Goal: Task Accomplishment & Management: Use online tool/utility

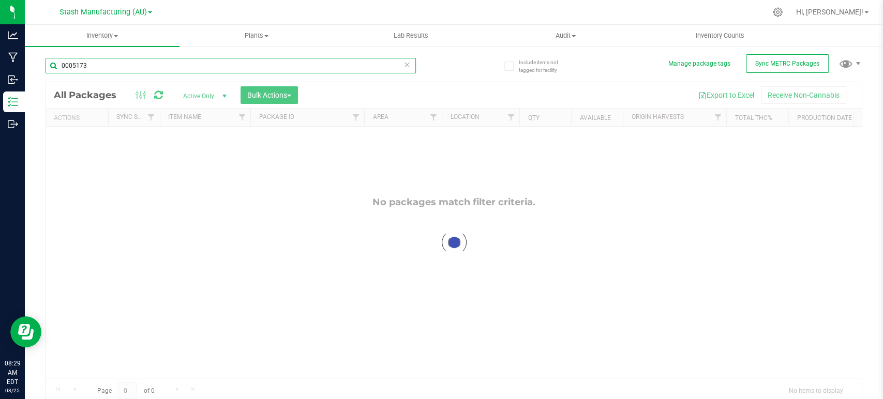
click at [91, 61] on input "0005173" at bounding box center [231, 66] width 370 height 16
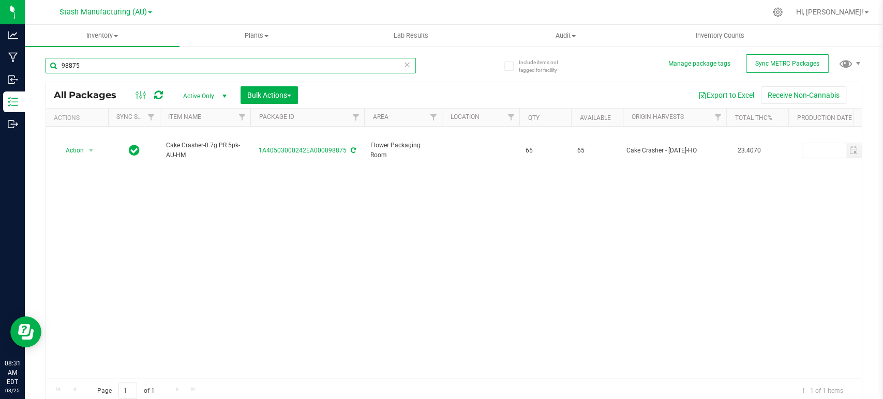
type input "98875"
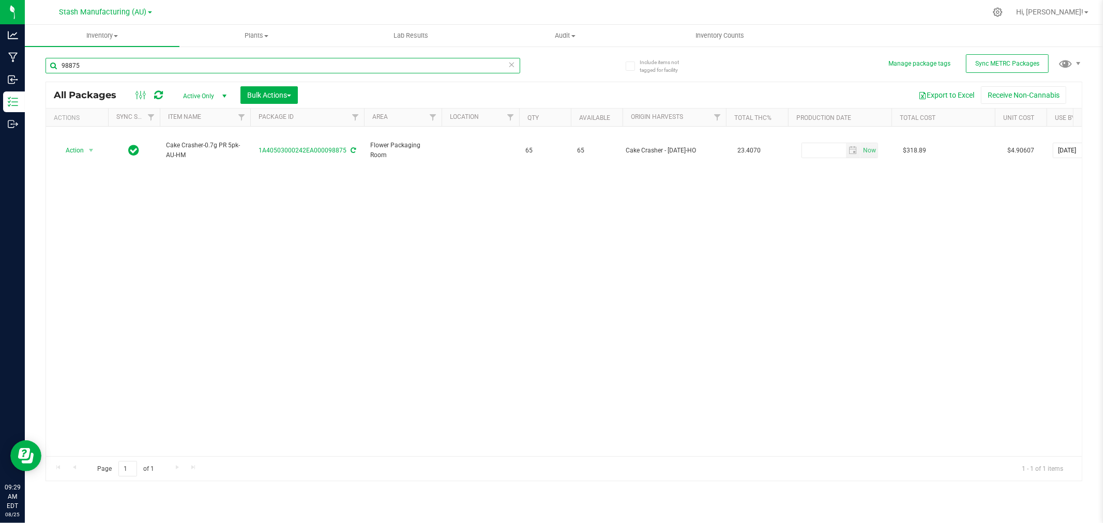
click at [94, 64] on input "98875" at bounding box center [283, 66] width 475 height 16
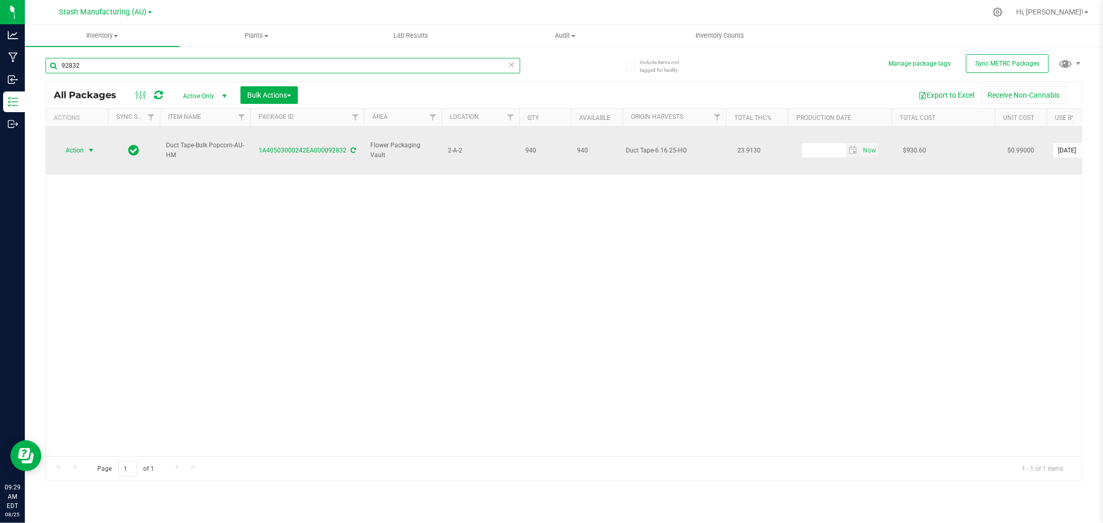
type input "92832"
click at [69, 143] on span "Action" at bounding box center [70, 150] width 28 height 14
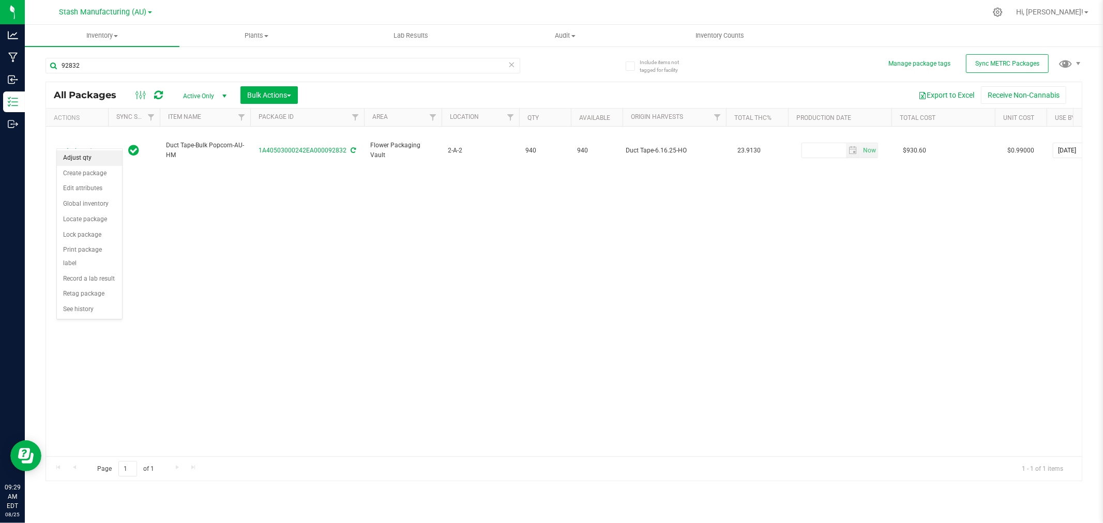
click at [78, 159] on li "Adjust qty" at bounding box center [89, 159] width 65 height 16
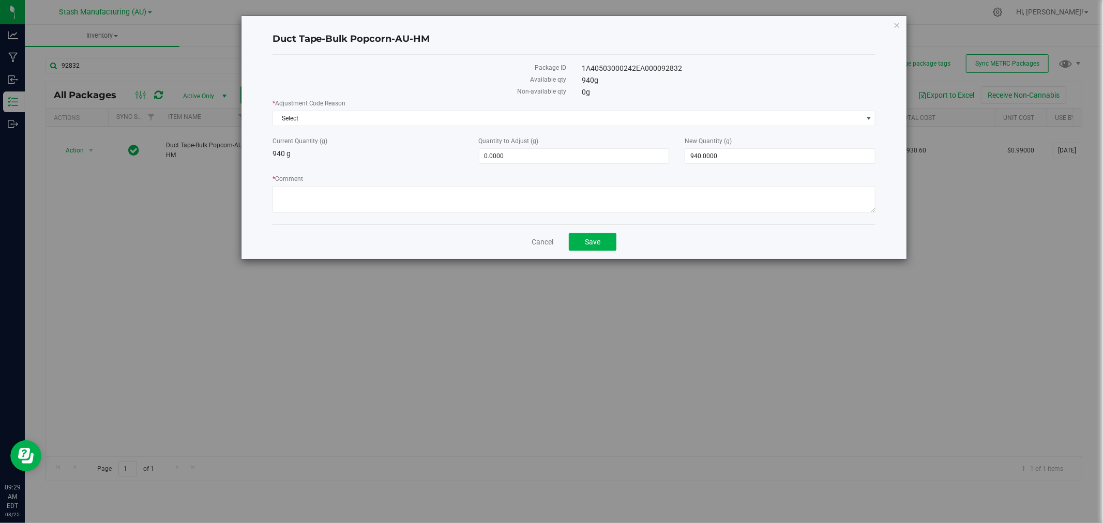
click at [392, 108] on div "* Adjustment Code Reason Select Select Drying Entry Error Internal Product Test…" at bounding box center [575, 112] width 604 height 27
click at [374, 117] on span "Select" at bounding box center [568, 118] width 590 height 14
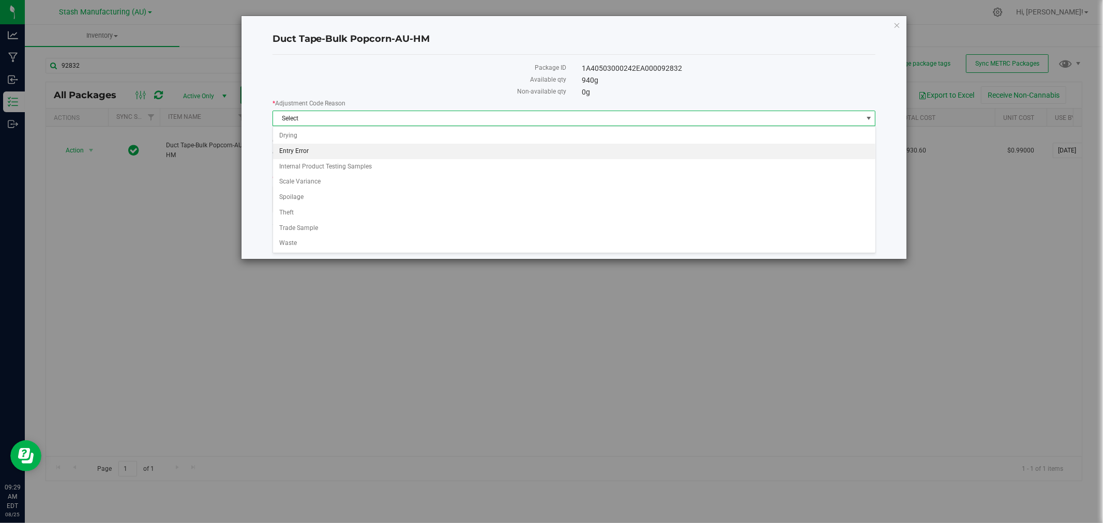
click at [295, 147] on li "Entry Error" at bounding box center [574, 152] width 603 height 16
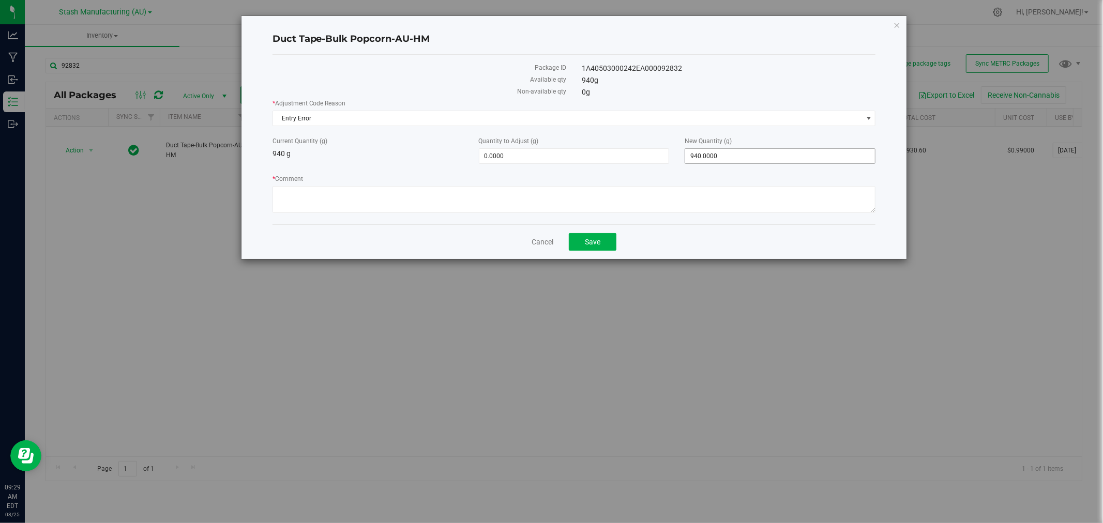
click at [746, 148] on span "940.0000 940" at bounding box center [780, 156] width 191 height 16
click at [732, 157] on span "940.0000 940" at bounding box center [780, 156] width 191 height 16
click at [732, 157] on input "940" at bounding box center [780, 156] width 190 height 14
type input "956"
type input "16.0000"
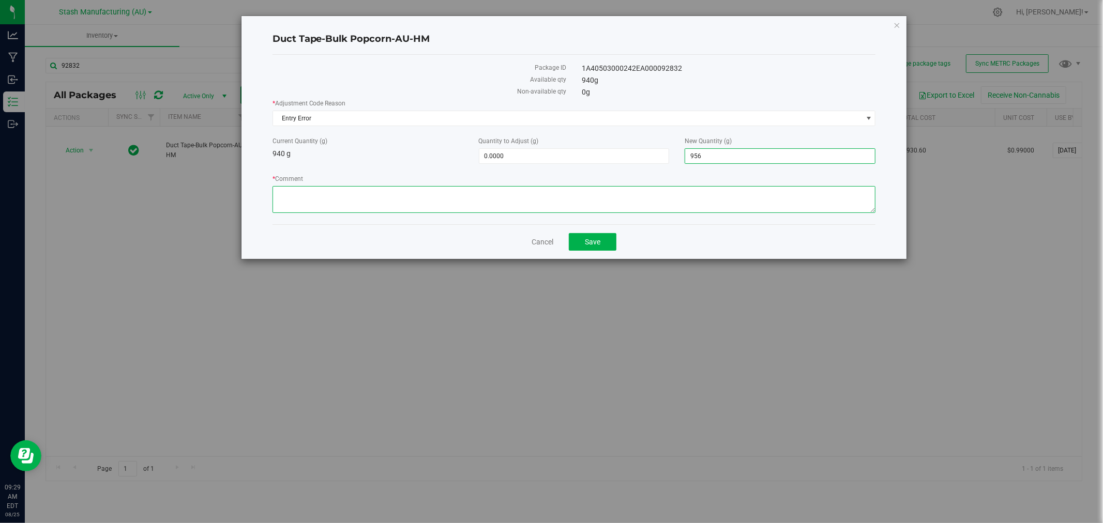
type input "956.0000"
type textarea "Moisture gained from [DEMOGRAPHIC_DATA] pack."
click at [597, 244] on span "Save" at bounding box center [593, 242] width 16 height 8
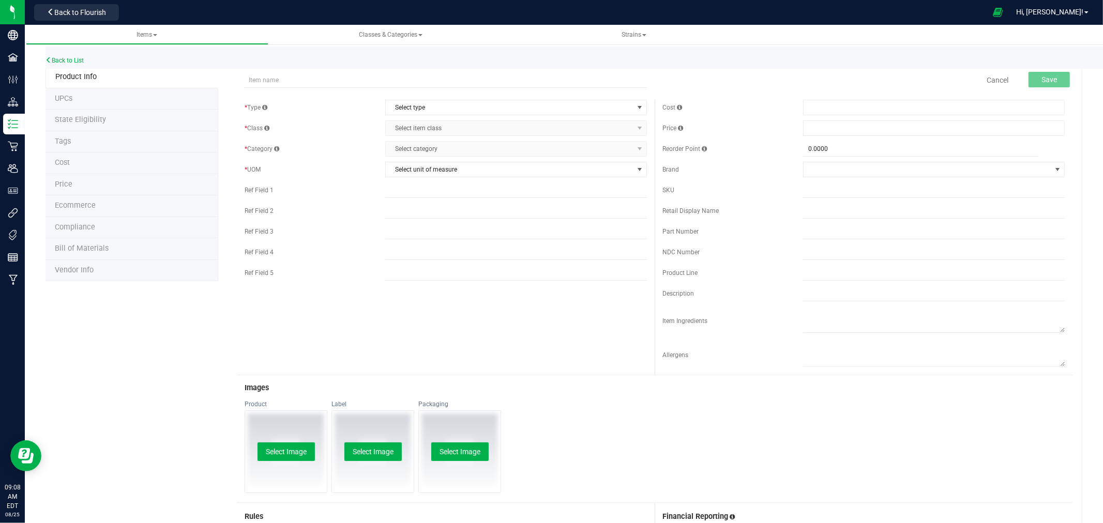
click at [71, 52] on div "Back to List" at bounding box center [597, 58] width 1103 height 22
click at [71, 54] on div "Back to List" at bounding box center [597, 58] width 1103 height 22
click at [69, 57] on link "Back to List" at bounding box center [65, 60] width 38 height 7
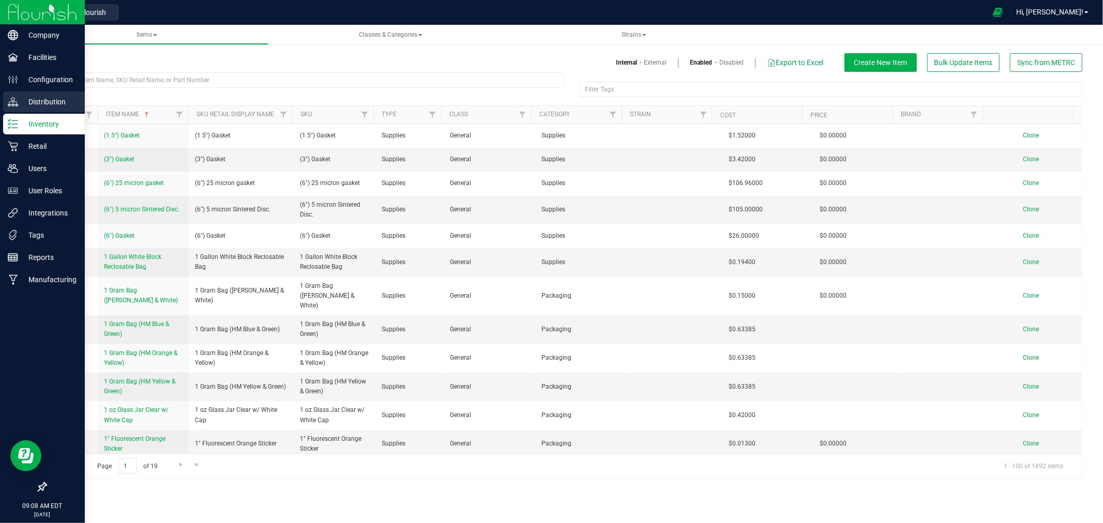
click at [47, 102] on p "Distribution" at bounding box center [49, 102] width 62 height 12
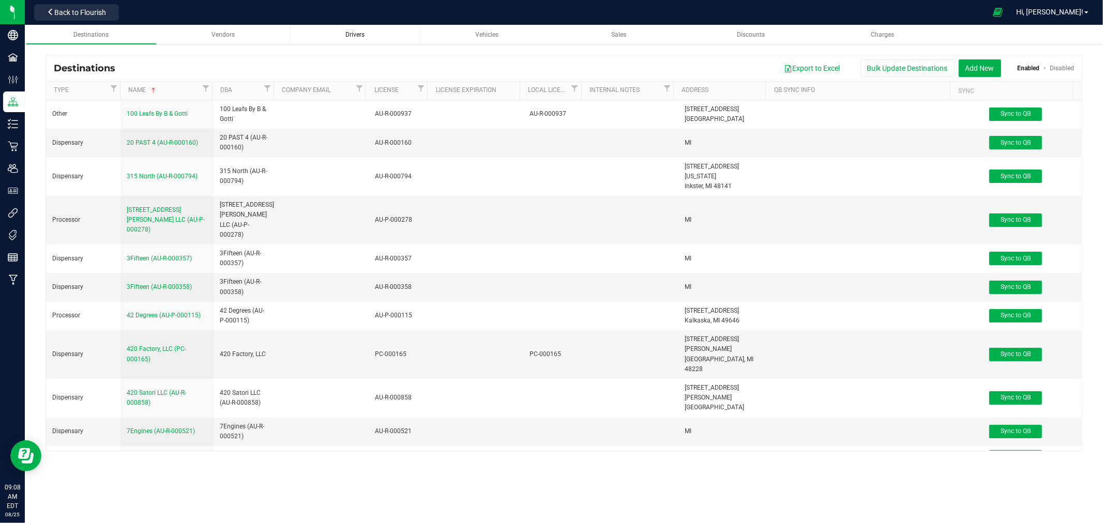
click at [365, 32] on div "Drivers" at bounding box center [355, 35] width 114 height 9
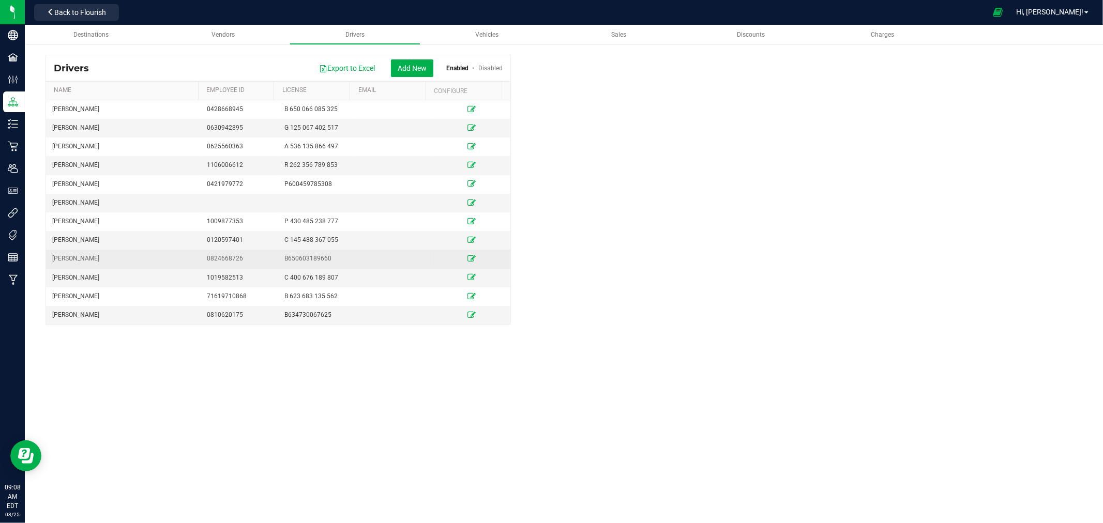
click at [469, 260] on td at bounding box center [472, 259] width 78 height 19
click at [468, 259] on icon at bounding box center [472, 259] width 8 height 6
